Goal: Ask a question

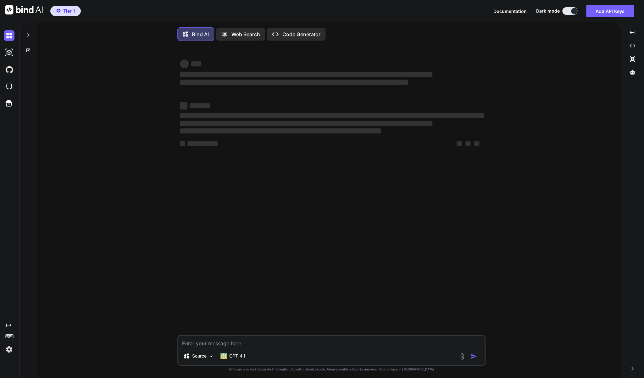
type textarea "x"
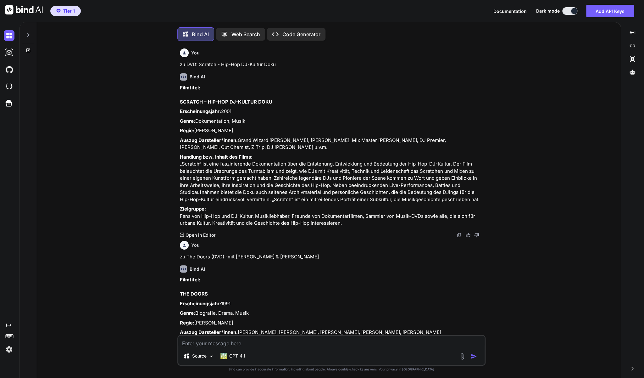
scroll to position [1, 0]
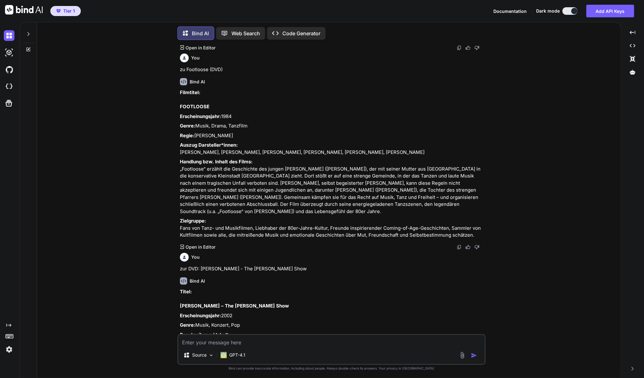
click at [141, 171] on div "You zu DVD: Scratch - Hip-Hop DJ-Kultur Doku Bind AI Filmtitel: SCRATCH – HIP-H…" at bounding box center [331, 211] width 579 height 333
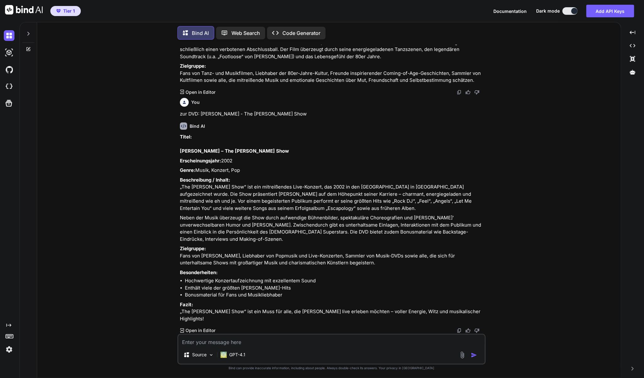
scroll to position [809, 0]
click at [208, 343] on textarea at bounding box center [331, 339] width 306 height 11
type textarea "z"
type textarea "x"
type textarea "zu"
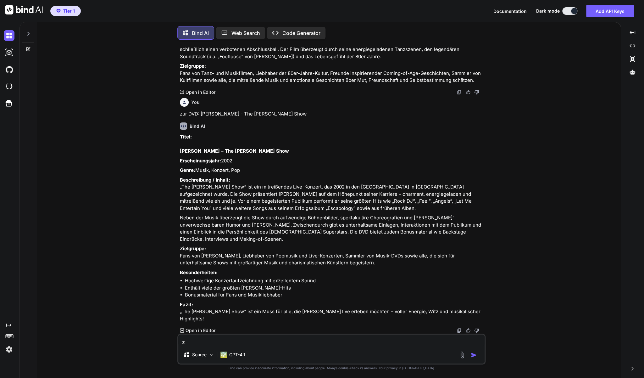
type textarea "x"
type textarea "zu"
type textarea "x"
paste textarea "[DATE] Night Lights - The Complete Series (19 DVD's)"
type textarea "zu [DATE] Night Lights - The Complete Series (19 DVD's)"
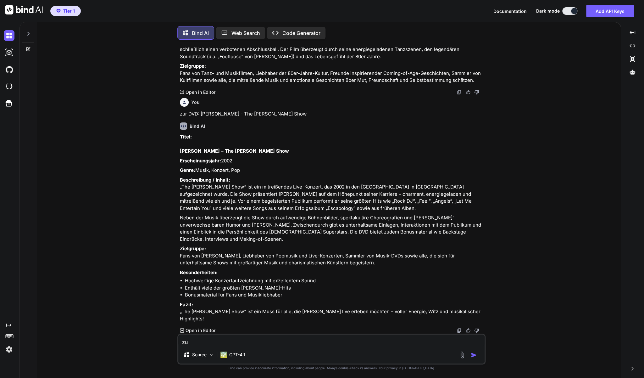
type textarea "x"
click at [340, 346] on div "zu [DATE] Night Lights - The Complete Series (19 DVD's) Source GPT-4.1" at bounding box center [331, 348] width 308 height 31
click at [339, 342] on textarea "zu [DATE] Night Lights - The Complete Series (19 DVD's)" at bounding box center [331, 339] width 306 height 11
paste textarea "[URL][DOMAIN_NAME][DATE]"
type textarea "zu [DATE] Night Lights - The Complete Series (19 DVD's) vgl. [URL][DOMAIN_NAME]…"
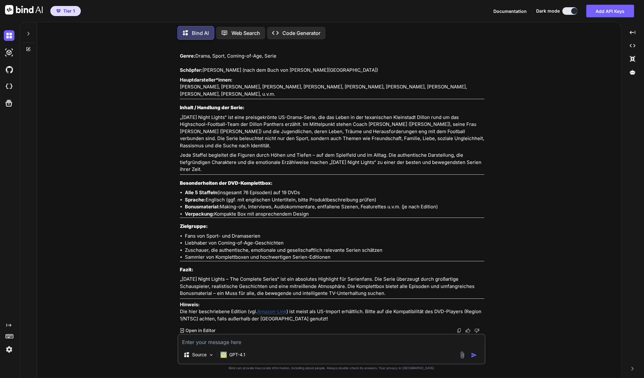
scroll to position [1202, 0]
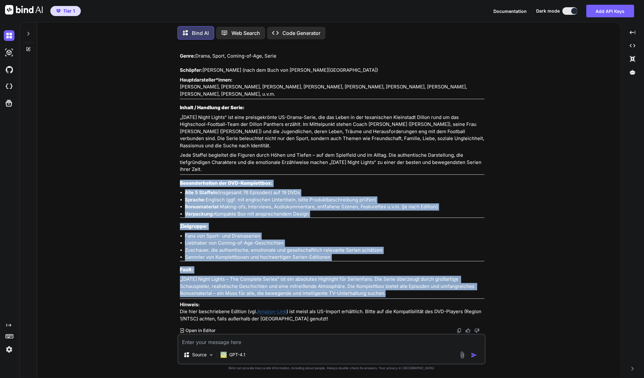
drag, startPoint x: 397, startPoint y: 284, endPoint x: 255, endPoint y: 160, distance: 187.7
click at [255, 160] on div "Titel: [DATE] Night Lights – The Complete Series (19 DVDs) Originaltitel: [DATE…" at bounding box center [332, 162] width 305 height 322
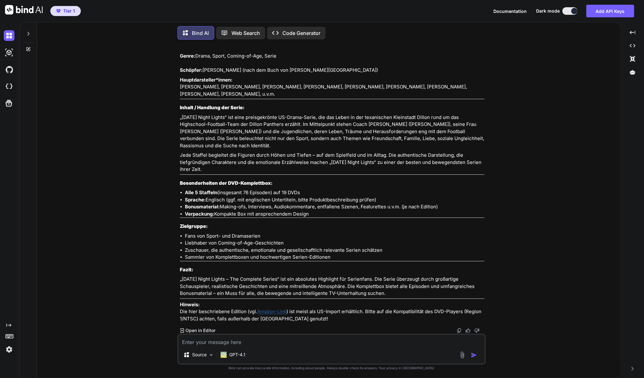
click at [250, 343] on textarea at bounding box center [331, 339] width 306 height 11
type textarea "Bitte noch auf englisch"
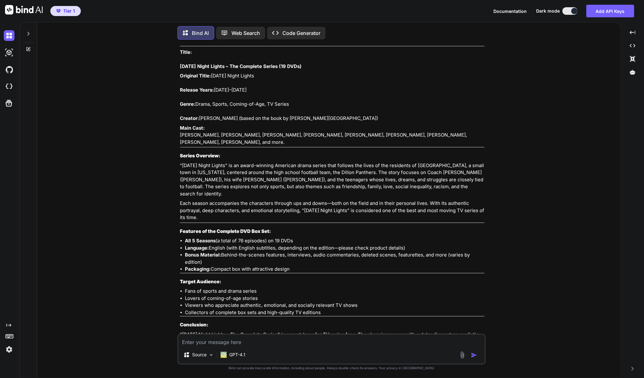
scroll to position [1415, 0]
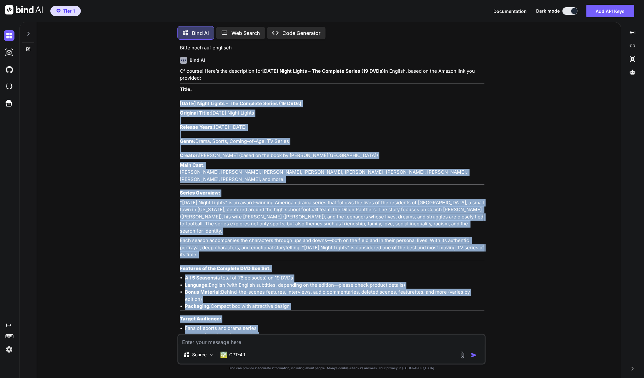
drag, startPoint x: 334, startPoint y: 274, endPoint x: 179, endPoint y: 193, distance: 174.6
click at [179, 193] on div "You zu DVD: Scratch - Hip-Hop DJ-Kultur Doku Bind AI Filmtitel: SCRATCH – HIP-H…" at bounding box center [332, 189] width 307 height 289
copy div "Loremi Dolor Sitame – Con Adipisci Elitse (87 DOEi) Temporin Utlab: Etdolo Magn…"
